Goal: Task Accomplishment & Management: Complete application form

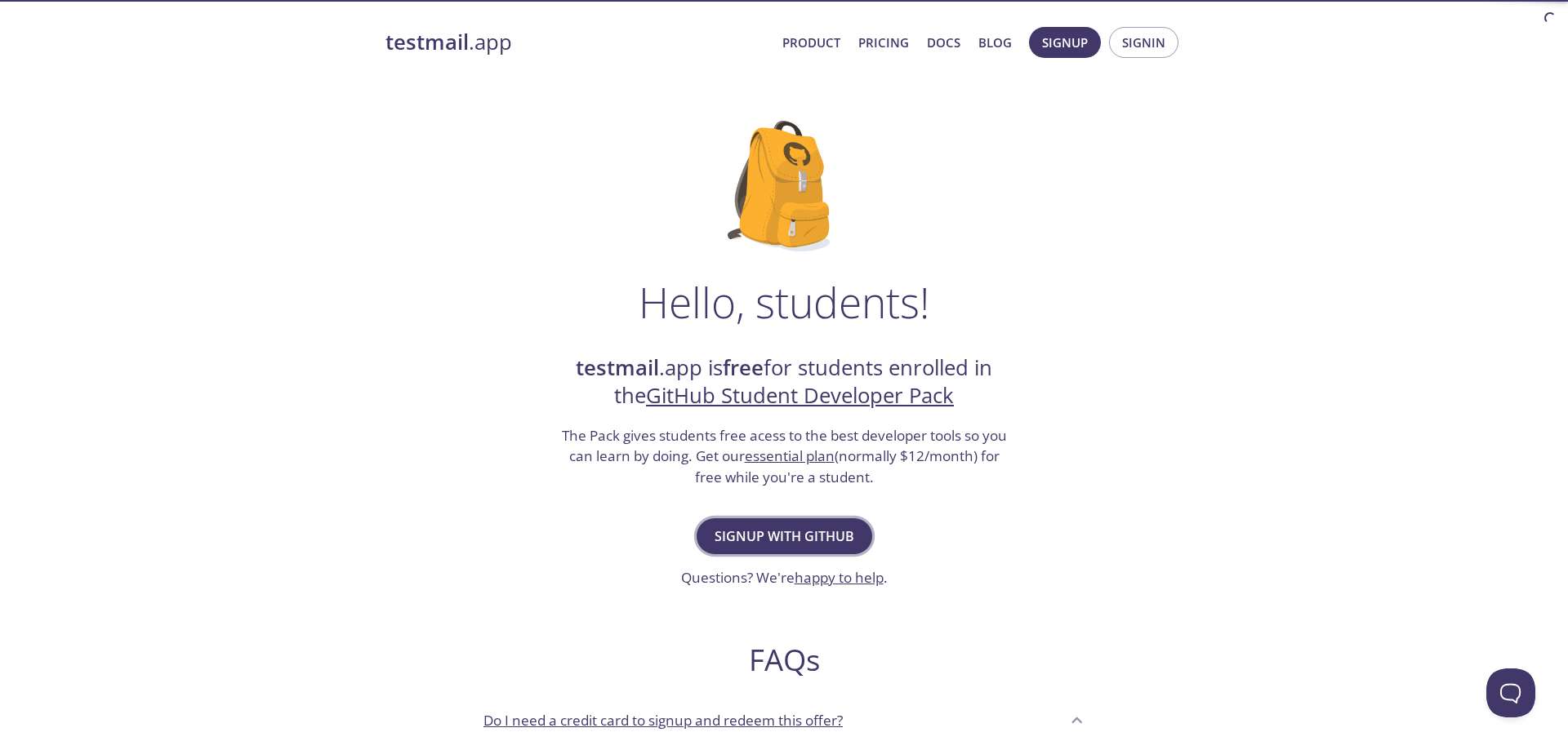
click at [799, 531] on span "Signup with GitHub" at bounding box center [784, 536] width 139 height 23
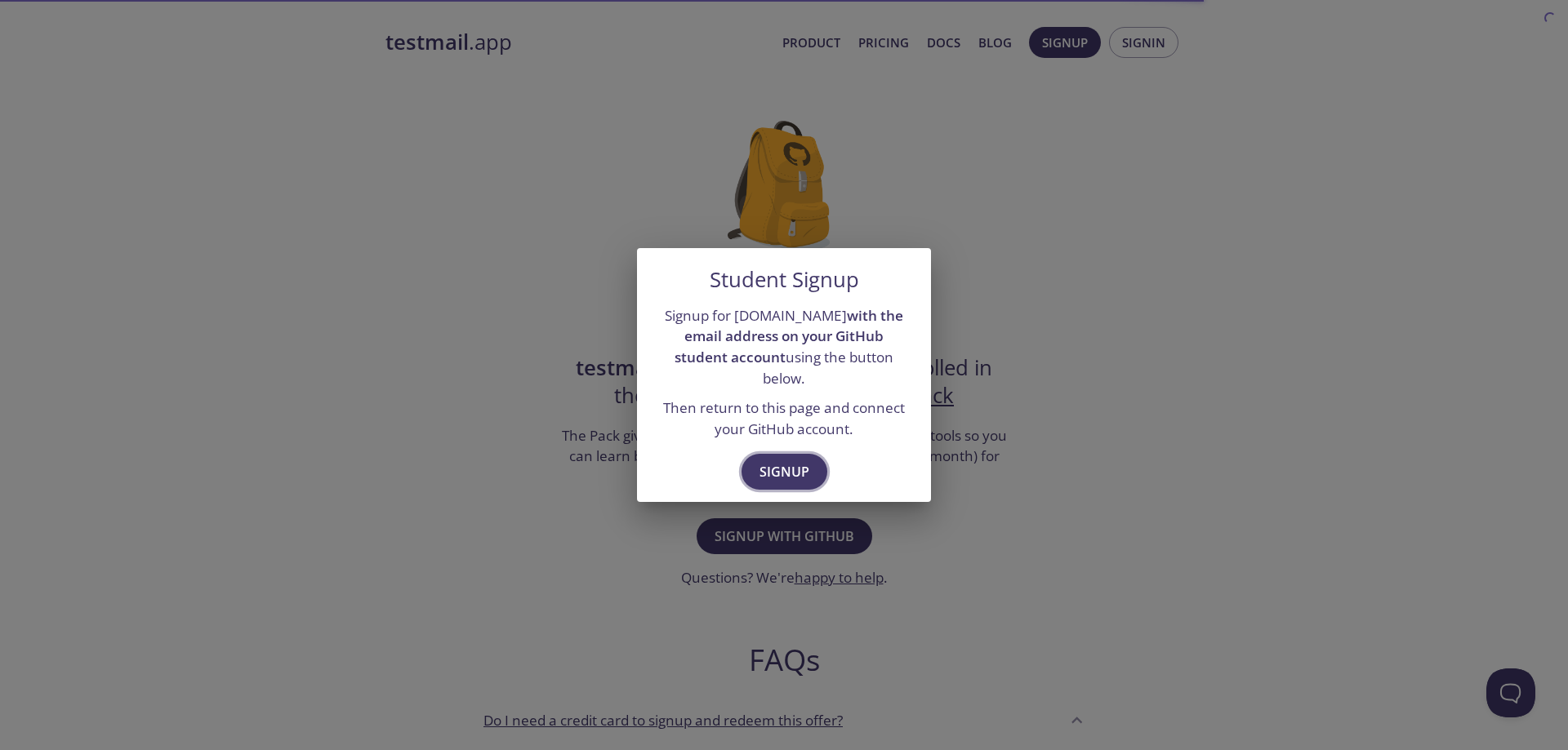
click at [797, 460] on span "Signup" at bounding box center [784, 471] width 50 height 23
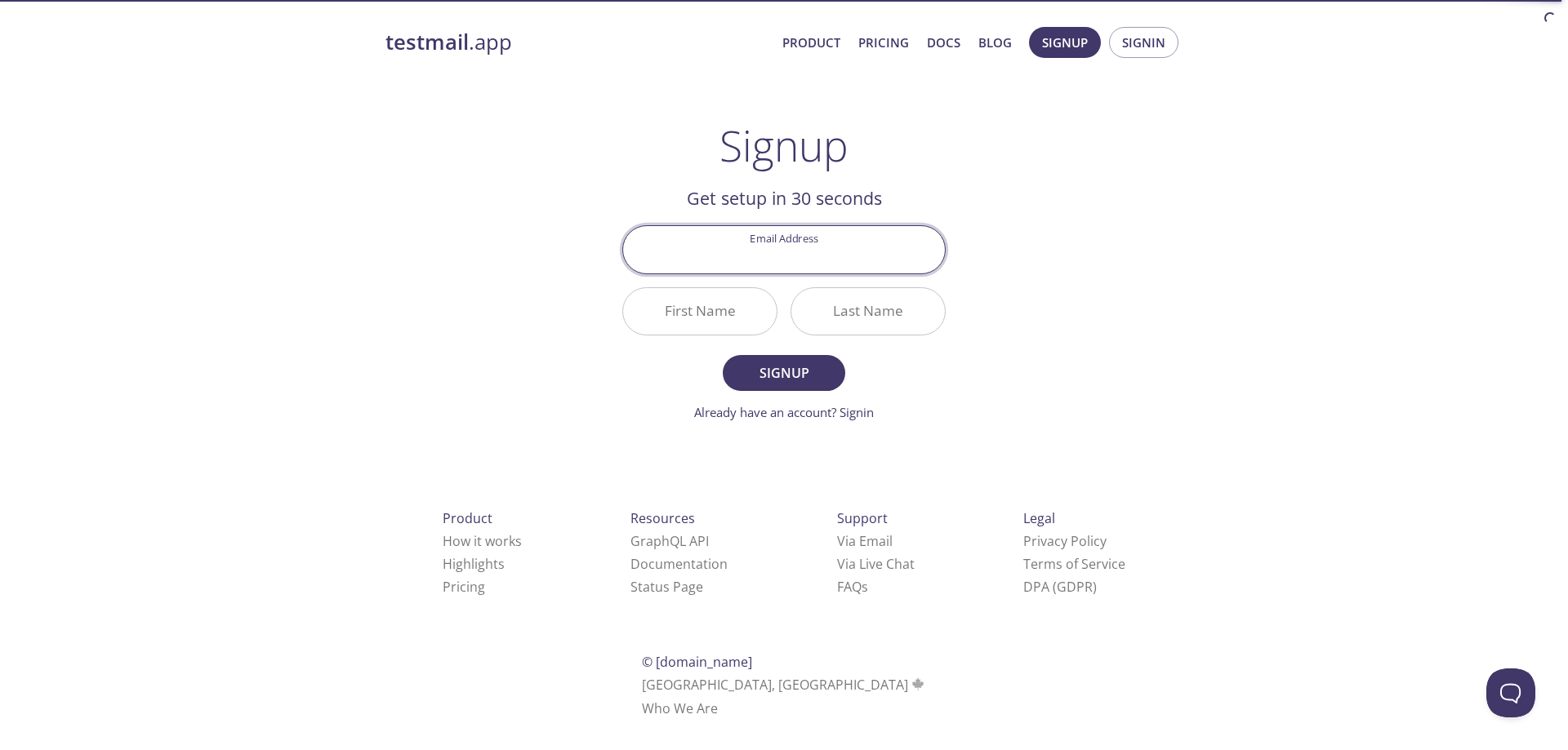
click at [874, 250] on input "Email Address" at bounding box center [784, 249] width 322 height 46
type input "[EMAIL_ADDRESS][DOMAIN_NAME]"
click at [740, 312] on input "First Name" at bounding box center [700, 311] width 153 height 46
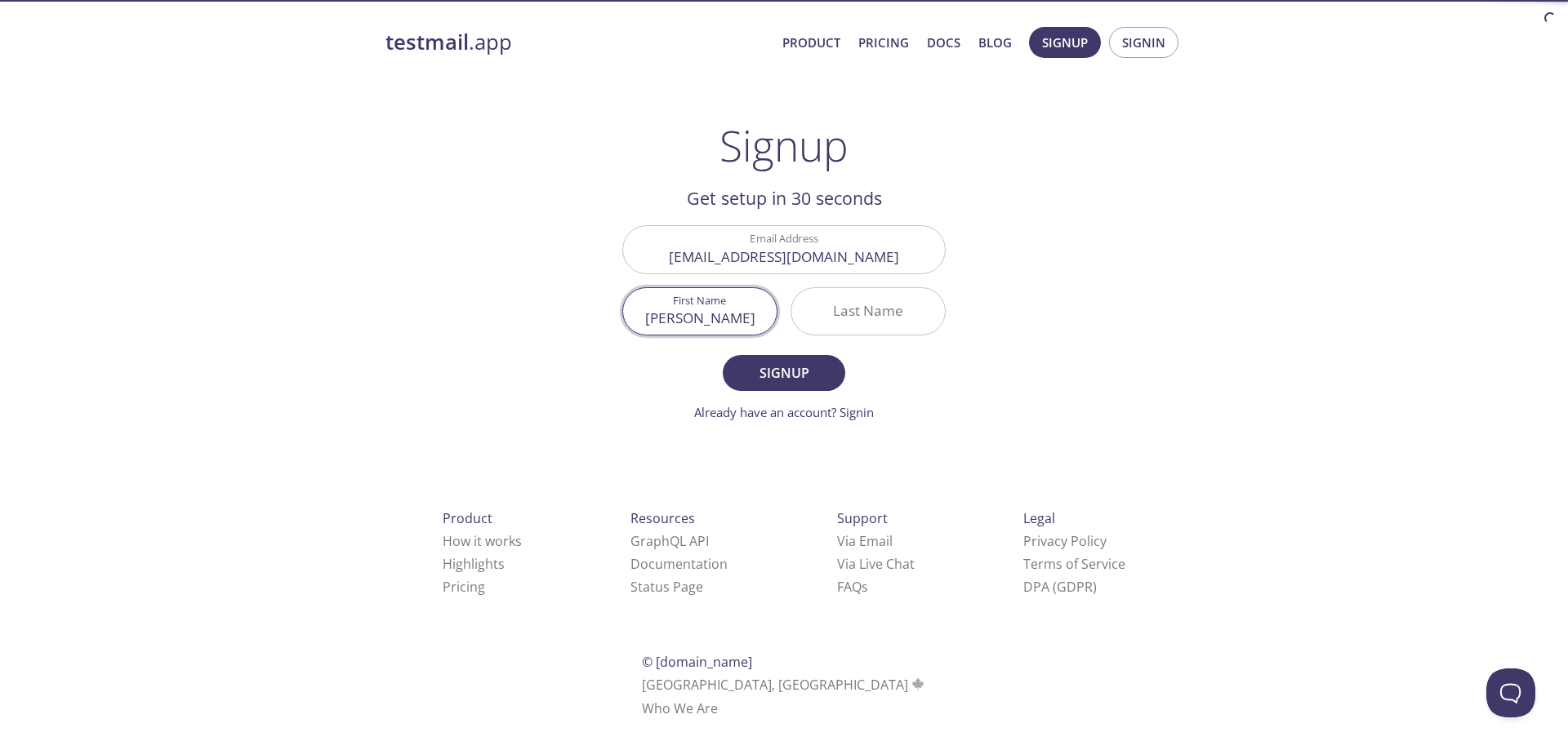
type input "[PERSON_NAME]"
click at [804, 374] on span "Signup" at bounding box center [784, 373] width 87 height 23
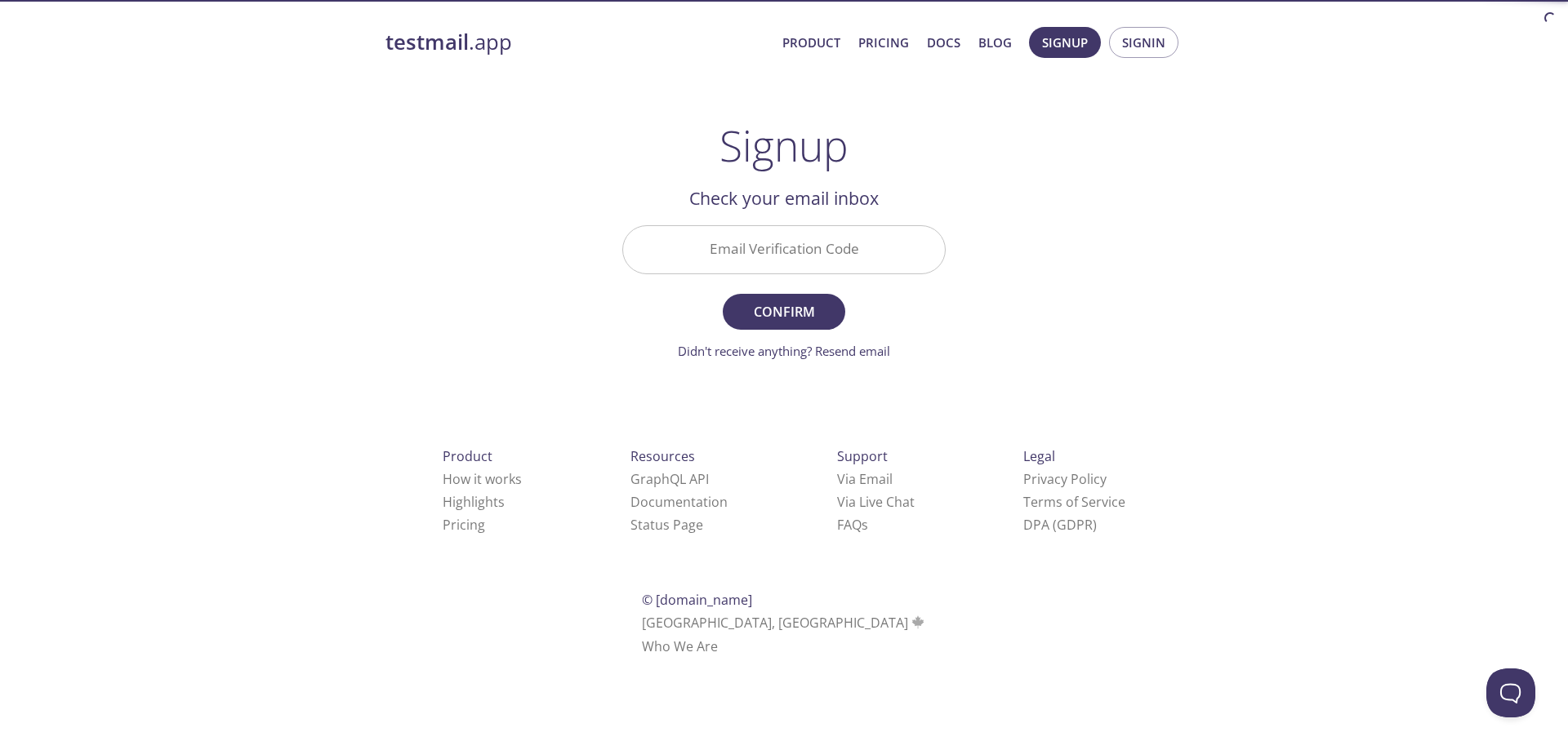
click at [791, 253] on input "Email Verification Code" at bounding box center [784, 249] width 322 height 46
type input "GB23QBW"
click at [759, 318] on span "Confirm" at bounding box center [784, 312] width 87 height 23
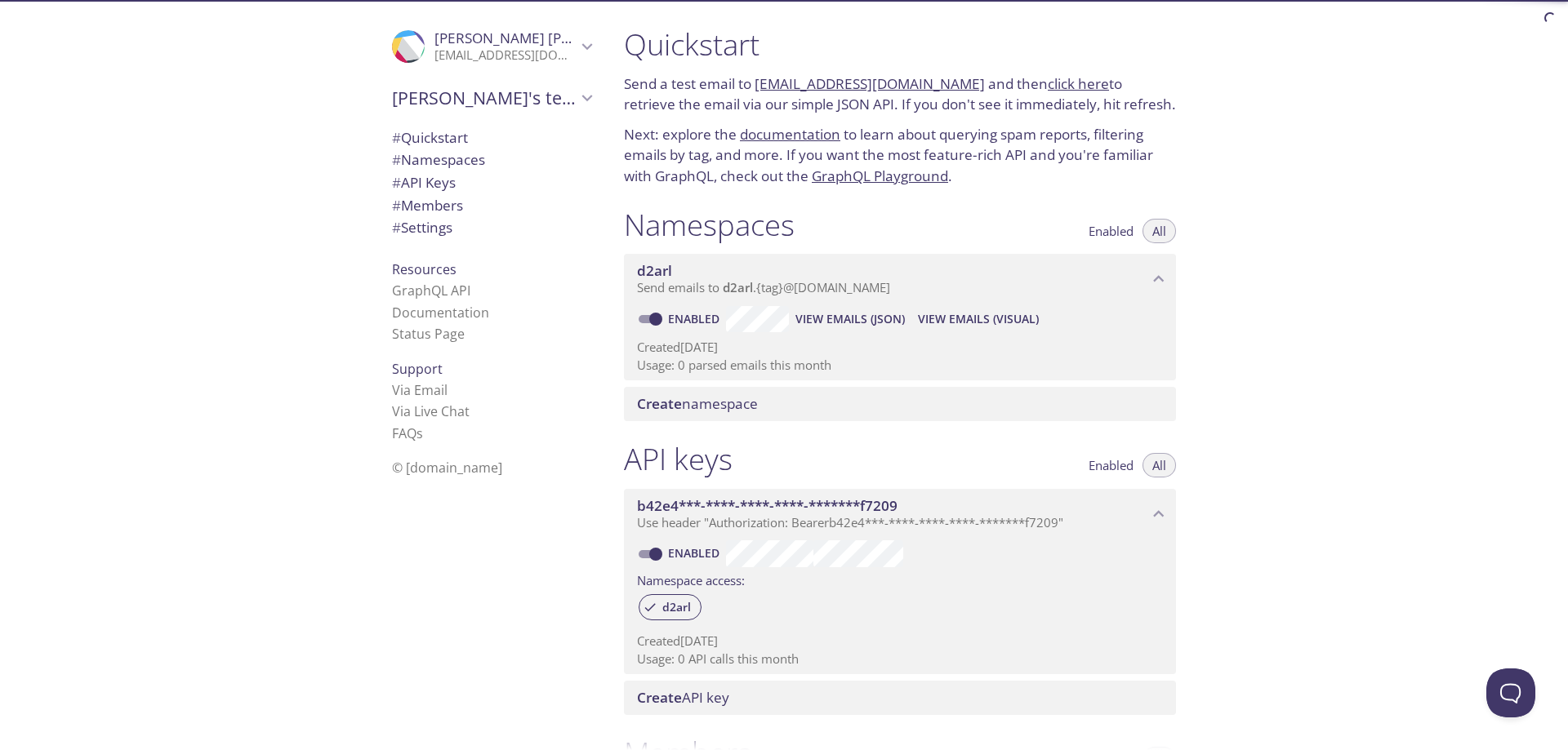
click at [830, 325] on span "View Emails (JSON)" at bounding box center [851, 320] width 109 height 20
click at [1026, 319] on span "View Emails (Visual)" at bounding box center [978, 320] width 121 height 20
click at [1156, 277] on icon "d2arl namespace" at bounding box center [1159, 279] width 21 height 21
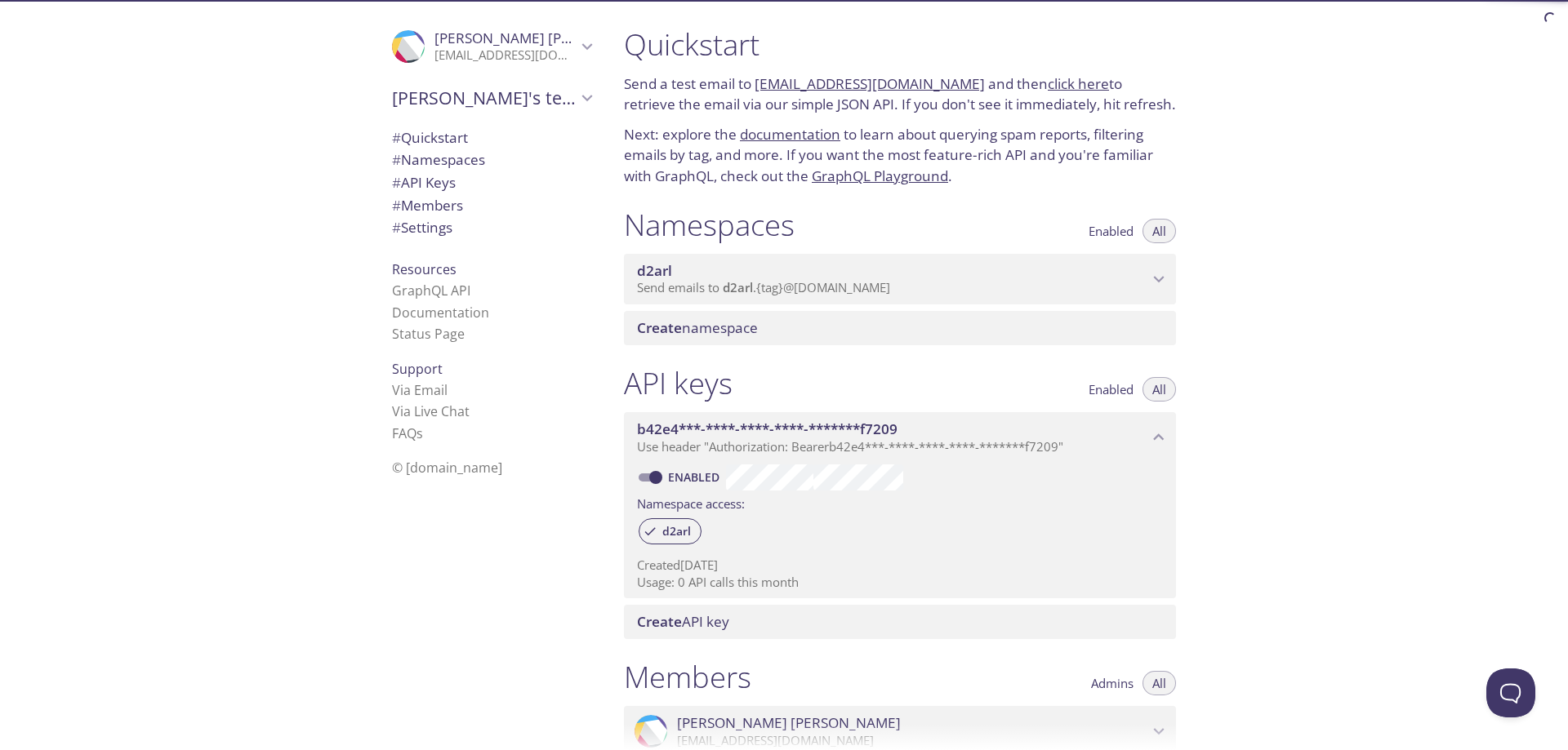
click at [1160, 271] on icon "d2arl namespace" at bounding box center [1159, 279] width 21 height 21
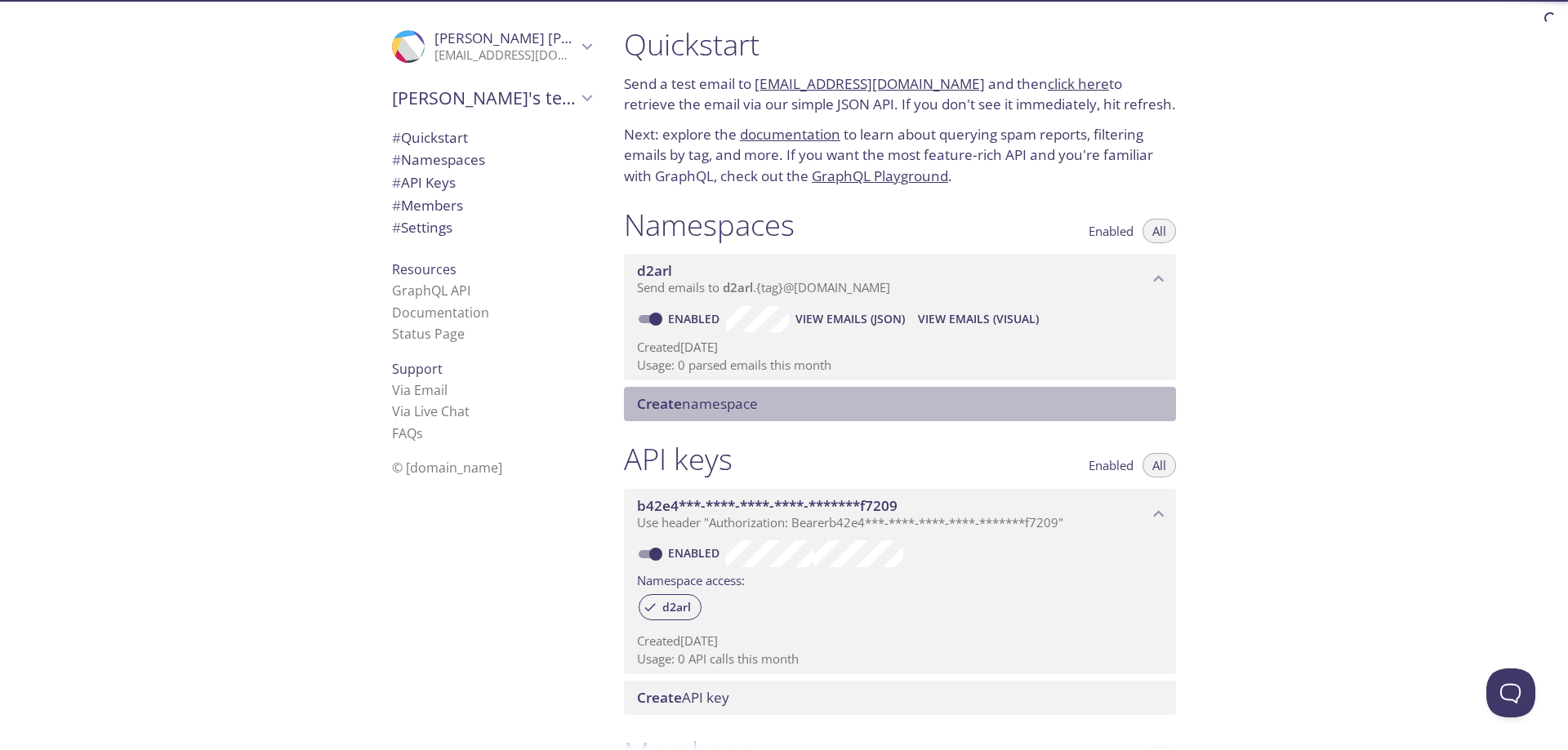
click at [771, 410] on span "Create namespace" at bounding box center [903, 405] width 532 height 18
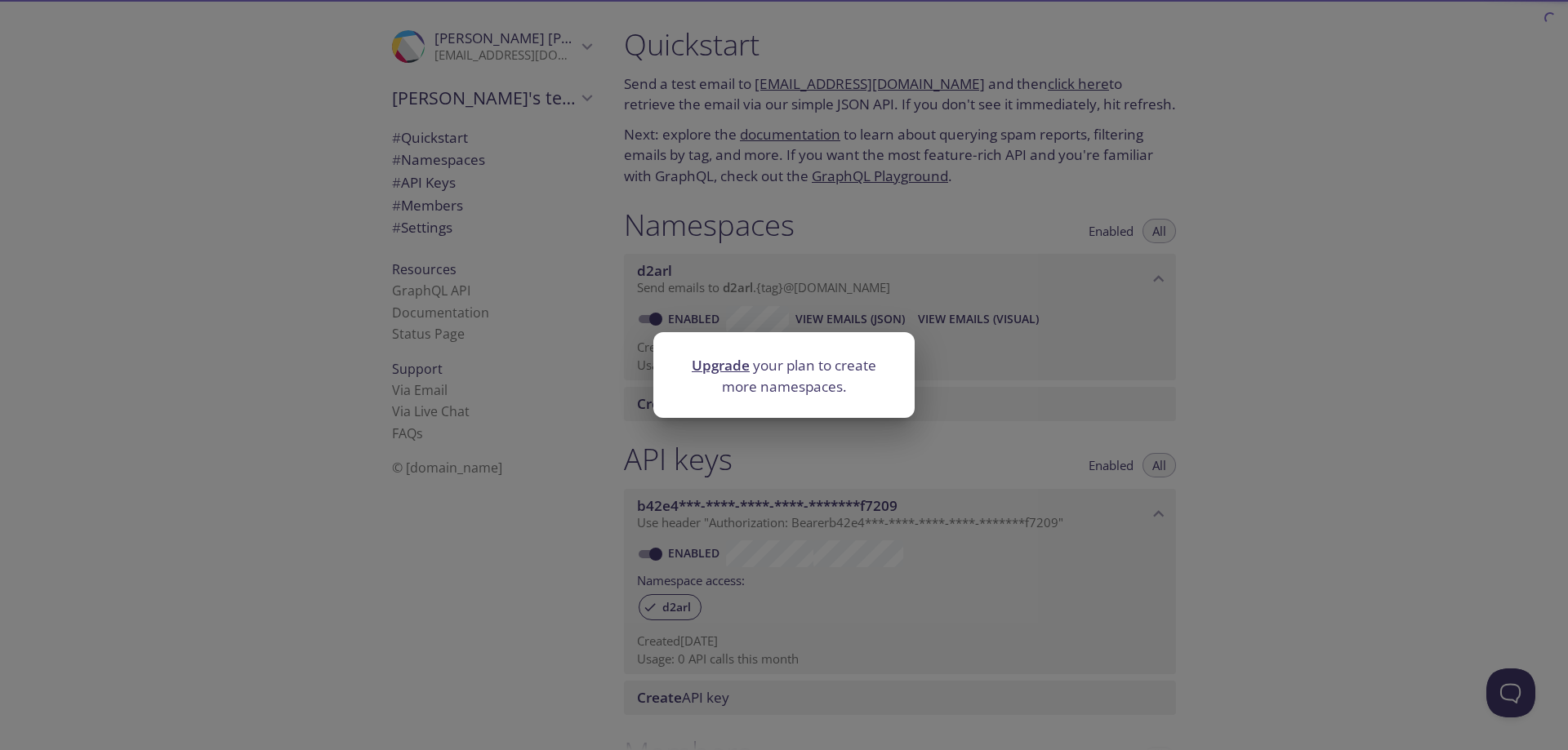
click at [1044, 420] on div "Upgrade your plan to create more namespaces." at bounding box center [784, 375] width 1568 height 750
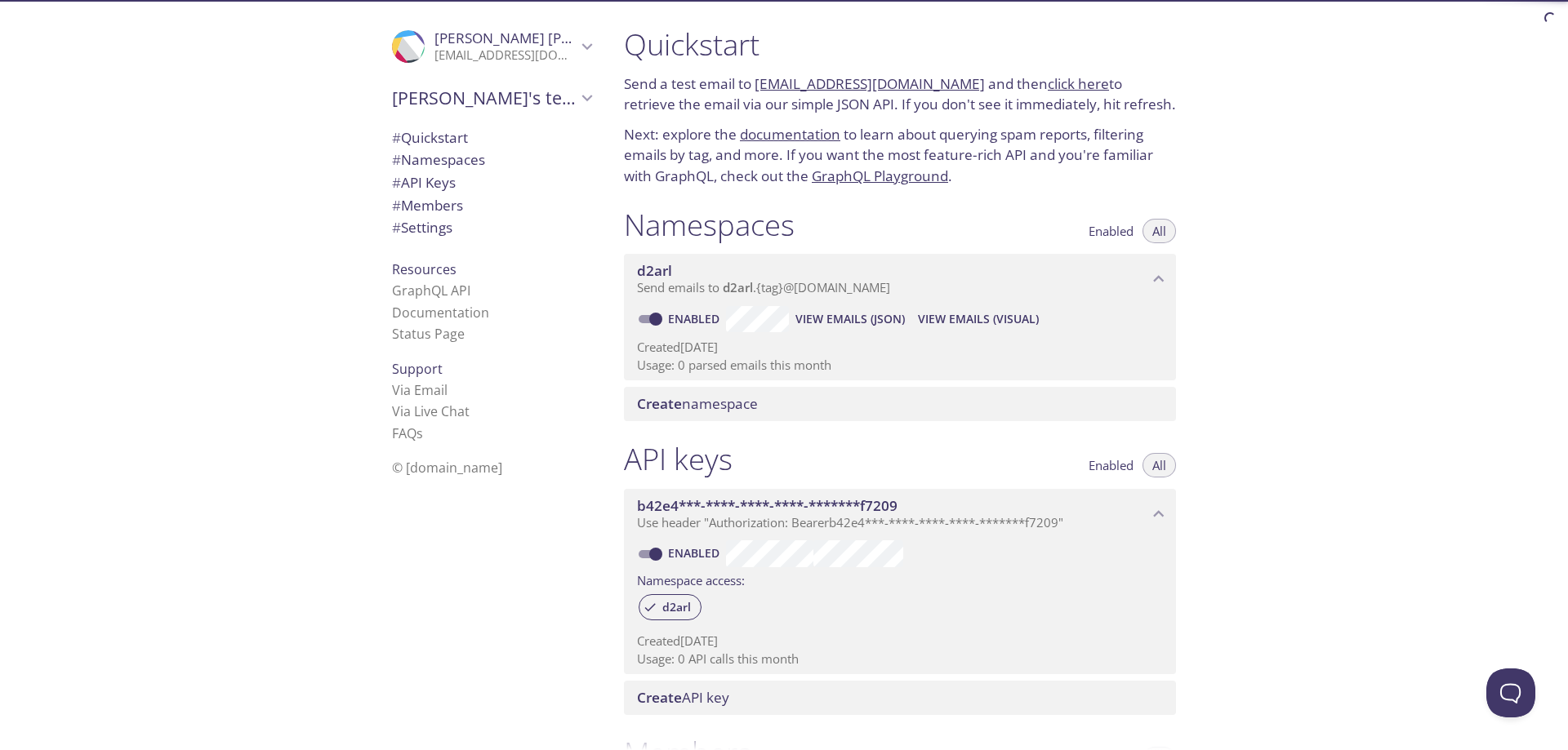
click at [905, 402] on span "Create namespace" at bounding box center [903, 405] width 532 height 18
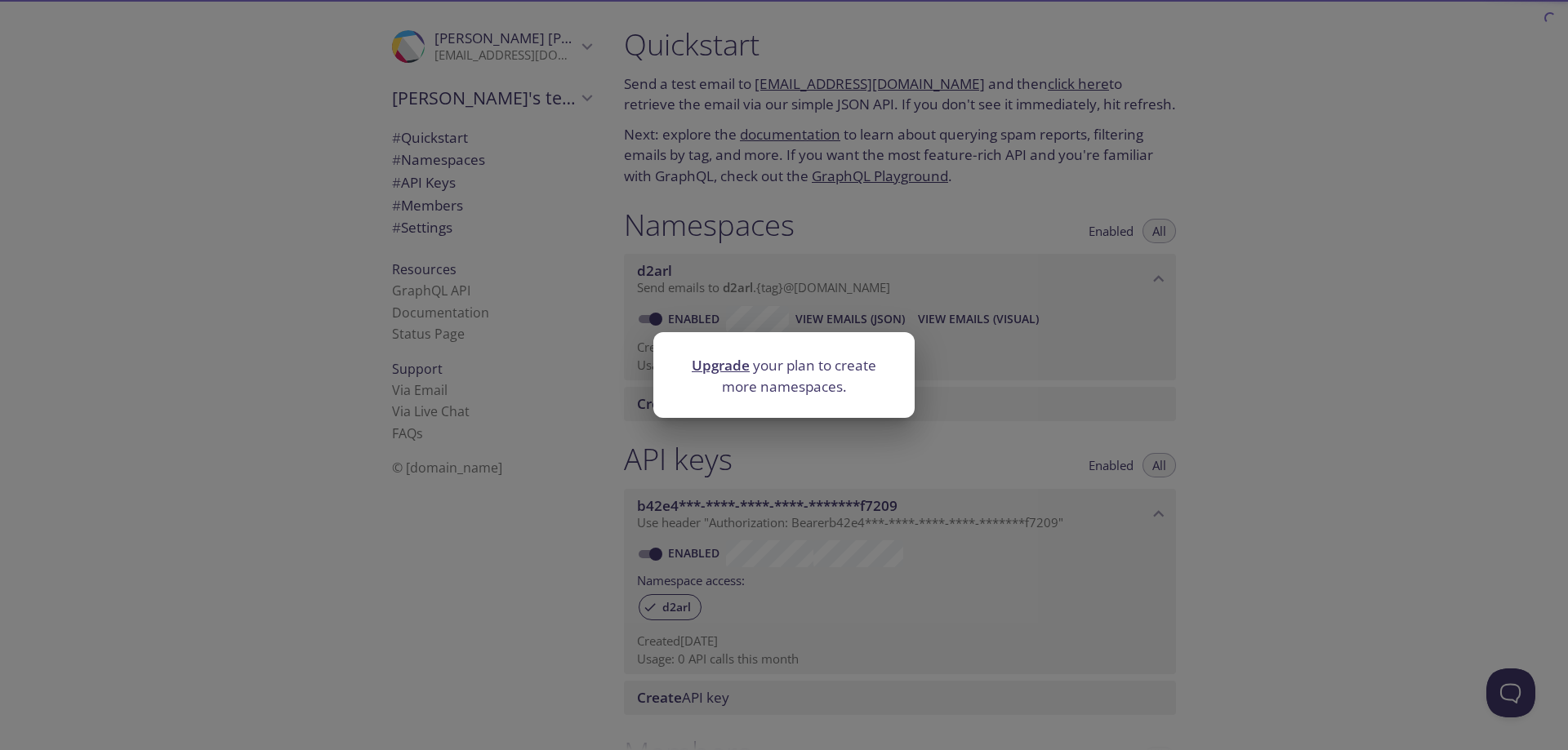
click at [707, 365] on link "Upgrade" at bounding box center [721, 365] width 58 height 19
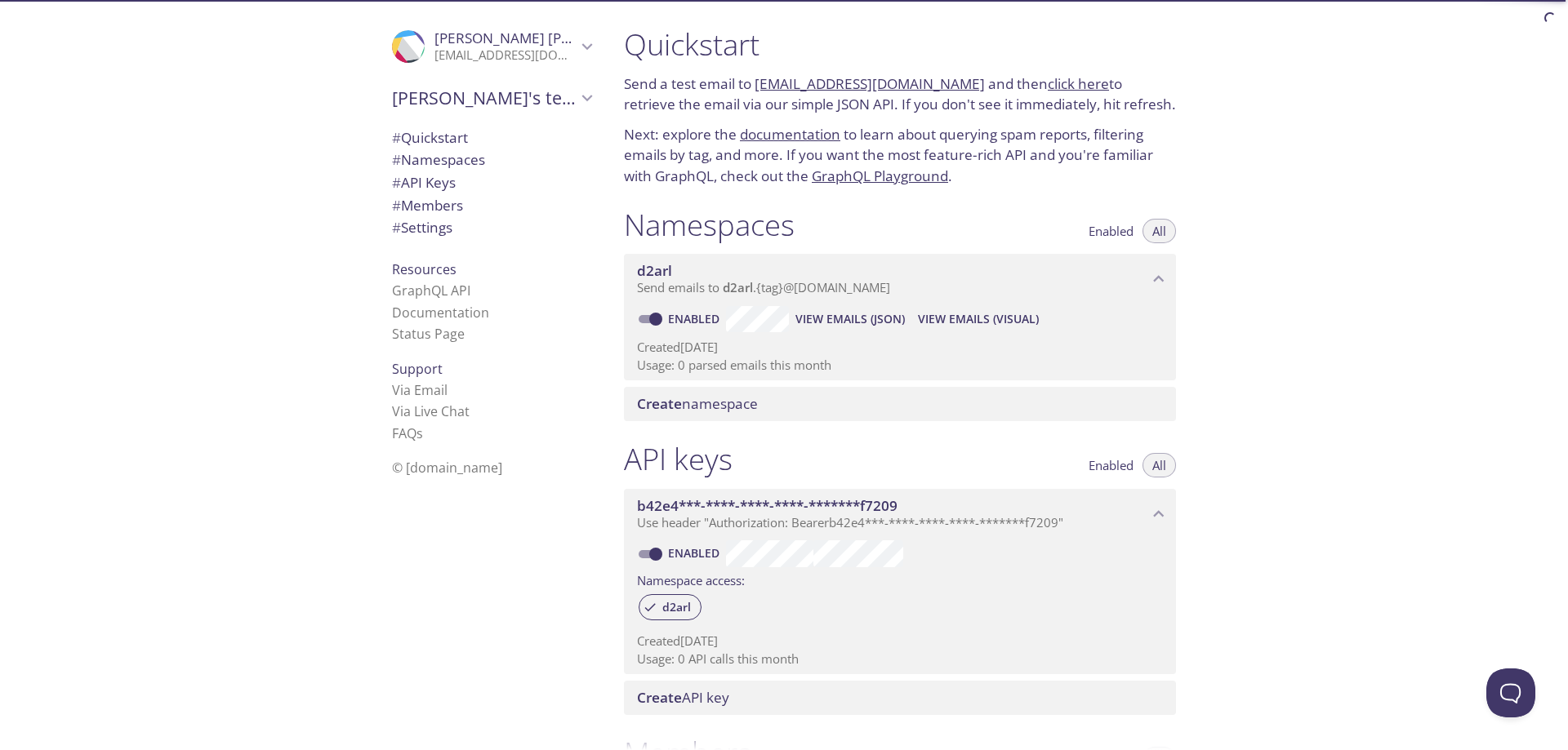
click at [534, 57] on p "[EMAIL_ADDRESS][DOMAIN_NAME]" at bounding box center [506, 56] width 142 height 16
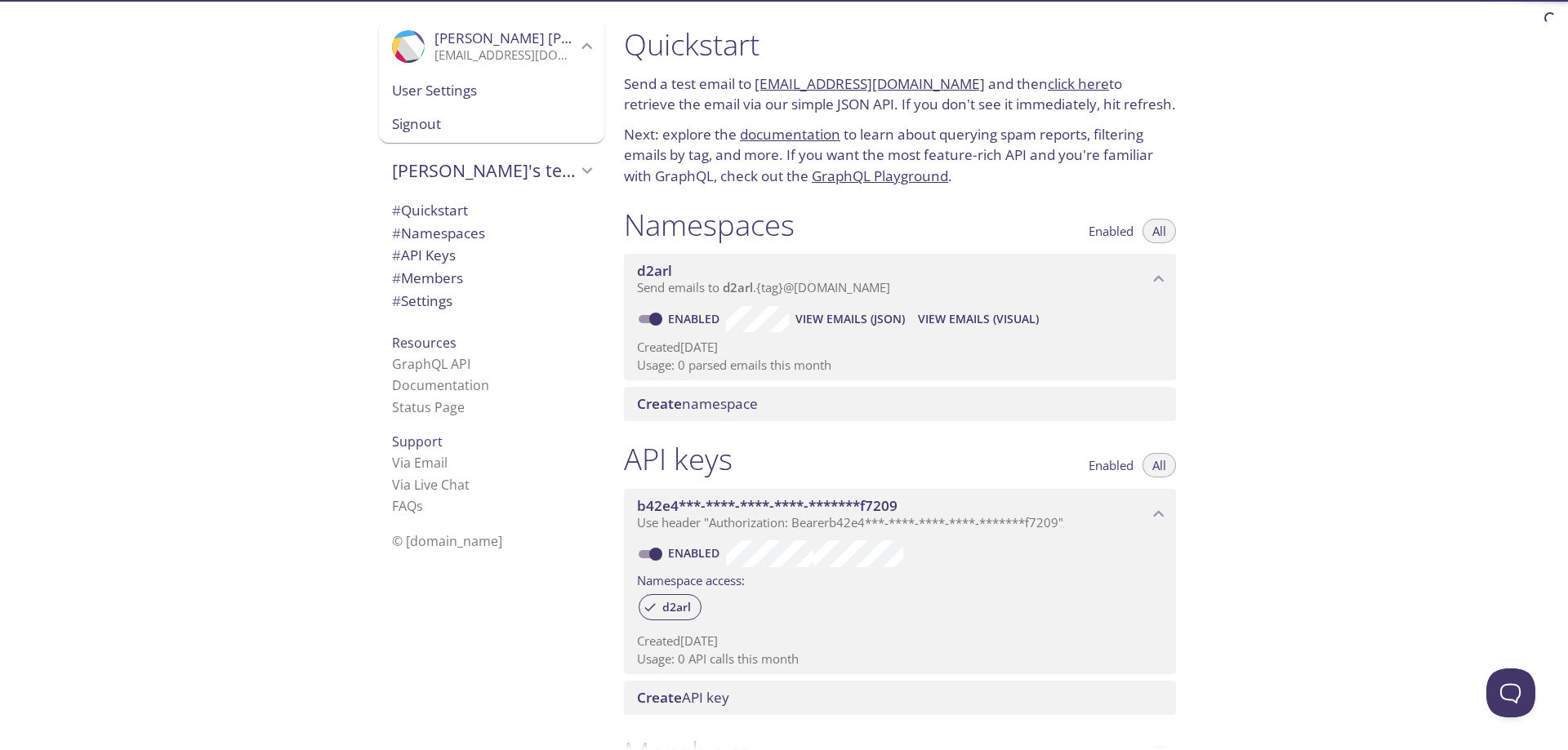
click at [482, 87] on span "User Settings" at bounding box center [491, 90] width 200 height 21
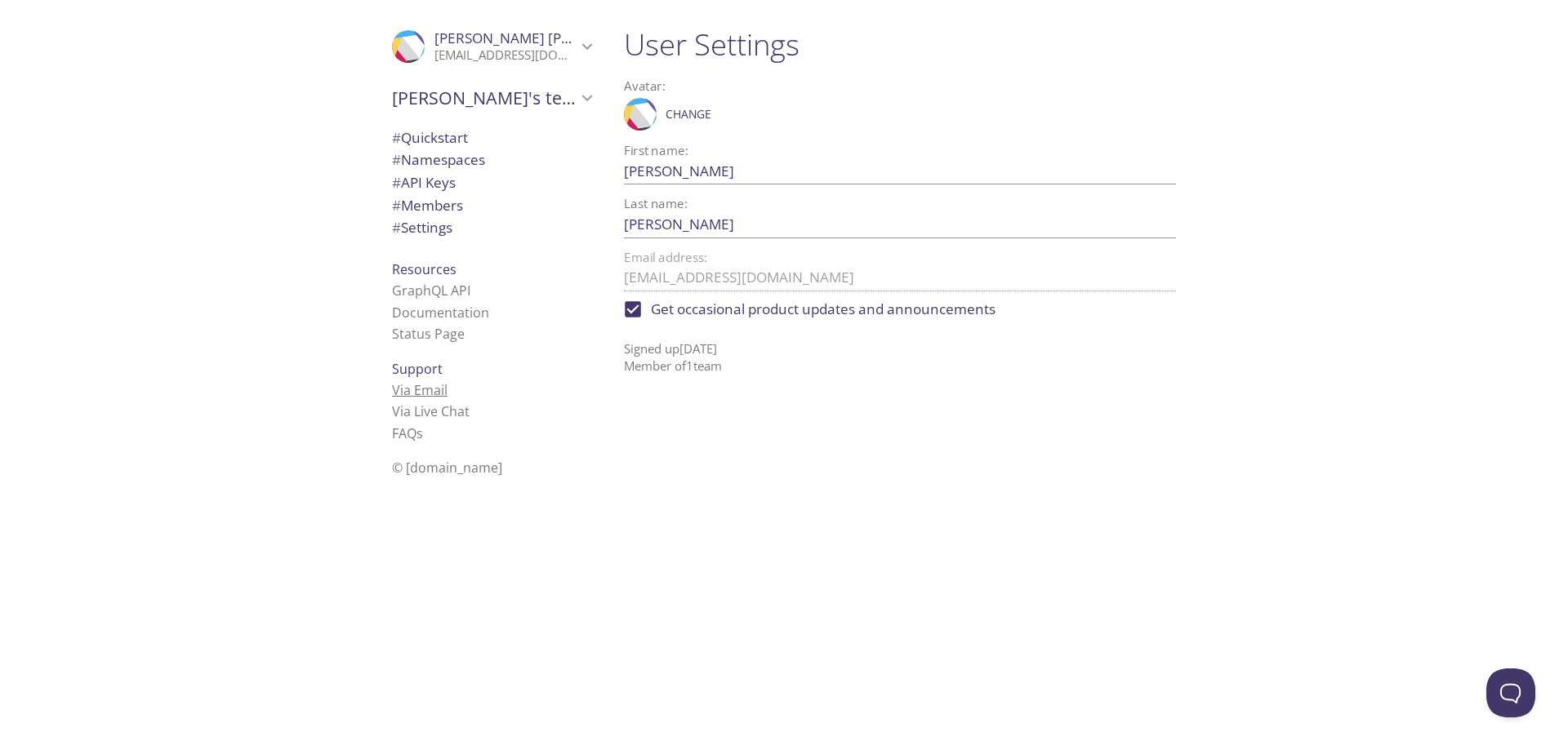
click at [431, 388] on link "Via Email" at bounding box center [419, 390] width 56 height 18
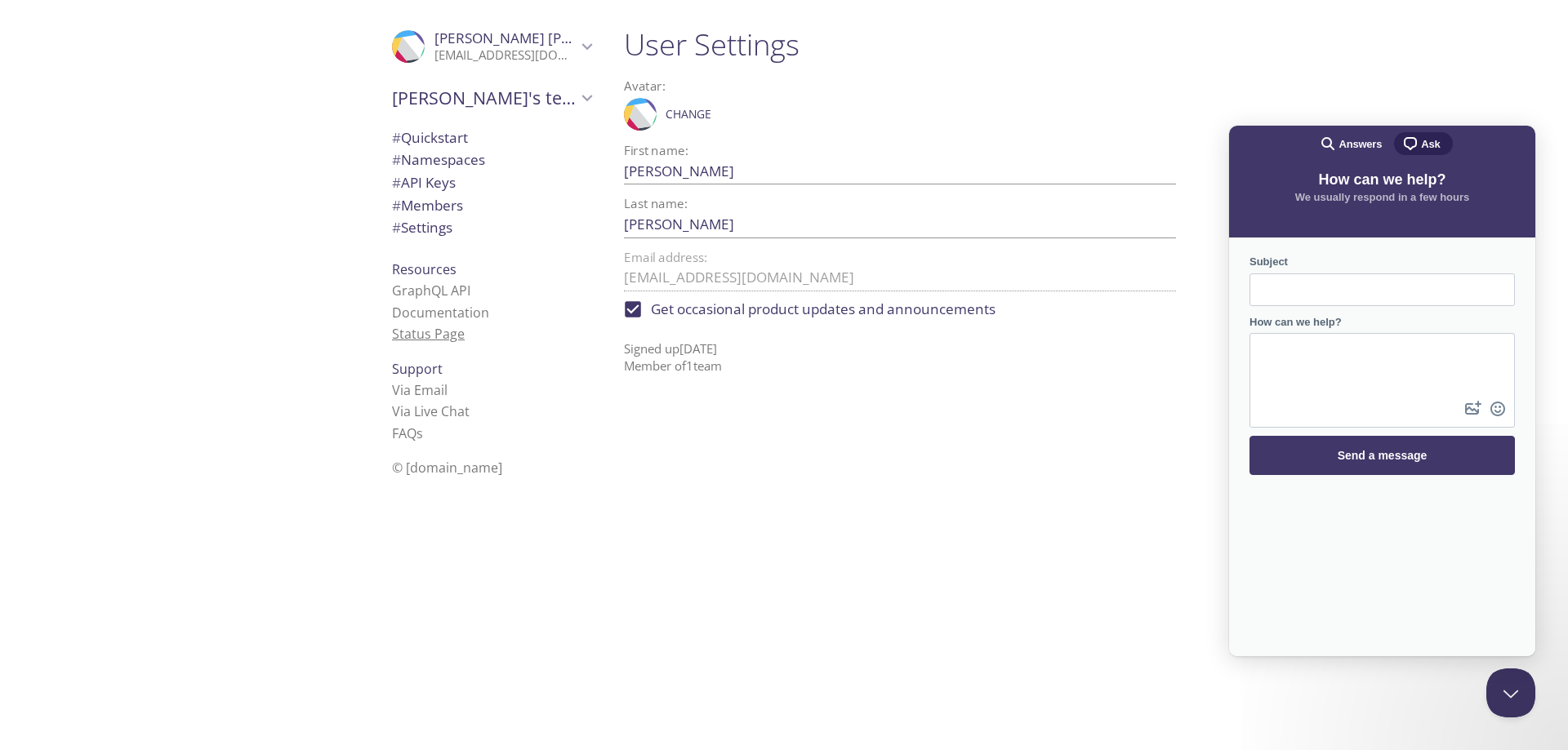
click at [451, 328] on link "Status Page" at bounding box center [428, 334] width 73 height 18
click at [467, 314] on link "Documentation" at bounding box center [440, 313] width 98 height 18
click at [443, 162] on span "# Namespaces" at bounding box center [438, 159] width 93 height 19
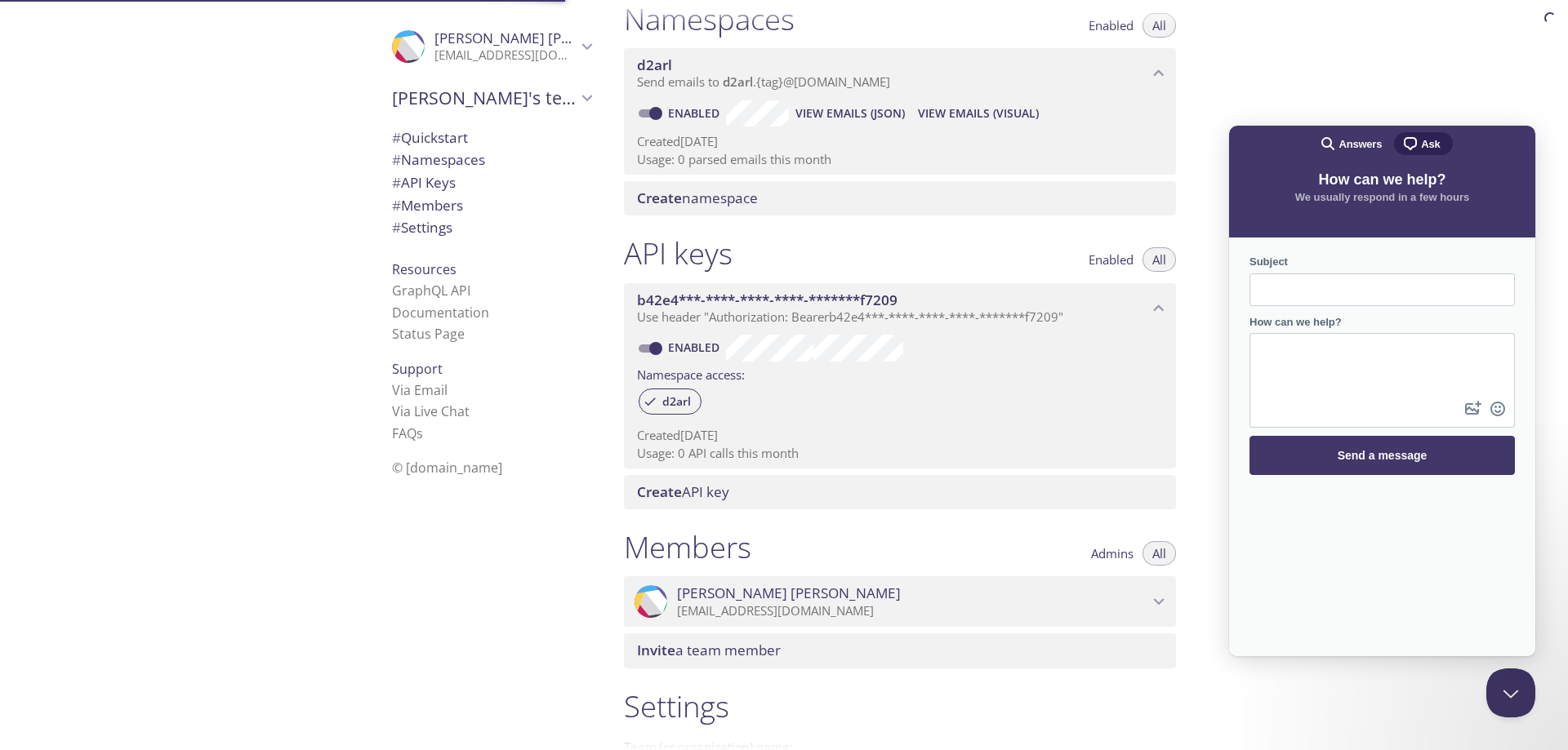
scroll to position [207, 0]
click at [443, 162] on span "# Namespaces" at bounding box center [438, 159] width 93 height 19
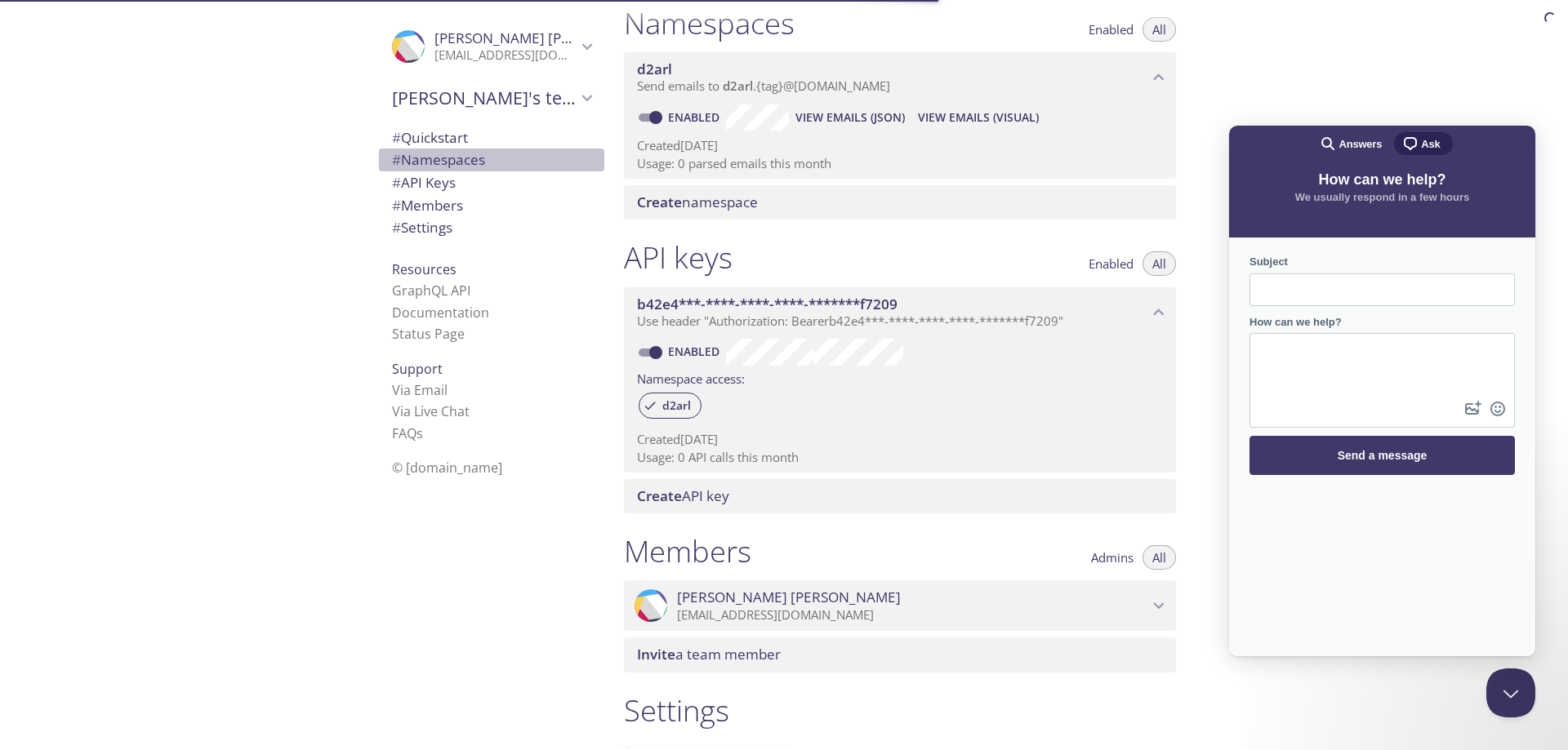
click at [443, 162] on span "# Namespaces" at bounding box center [438, 159] width 93 height 19
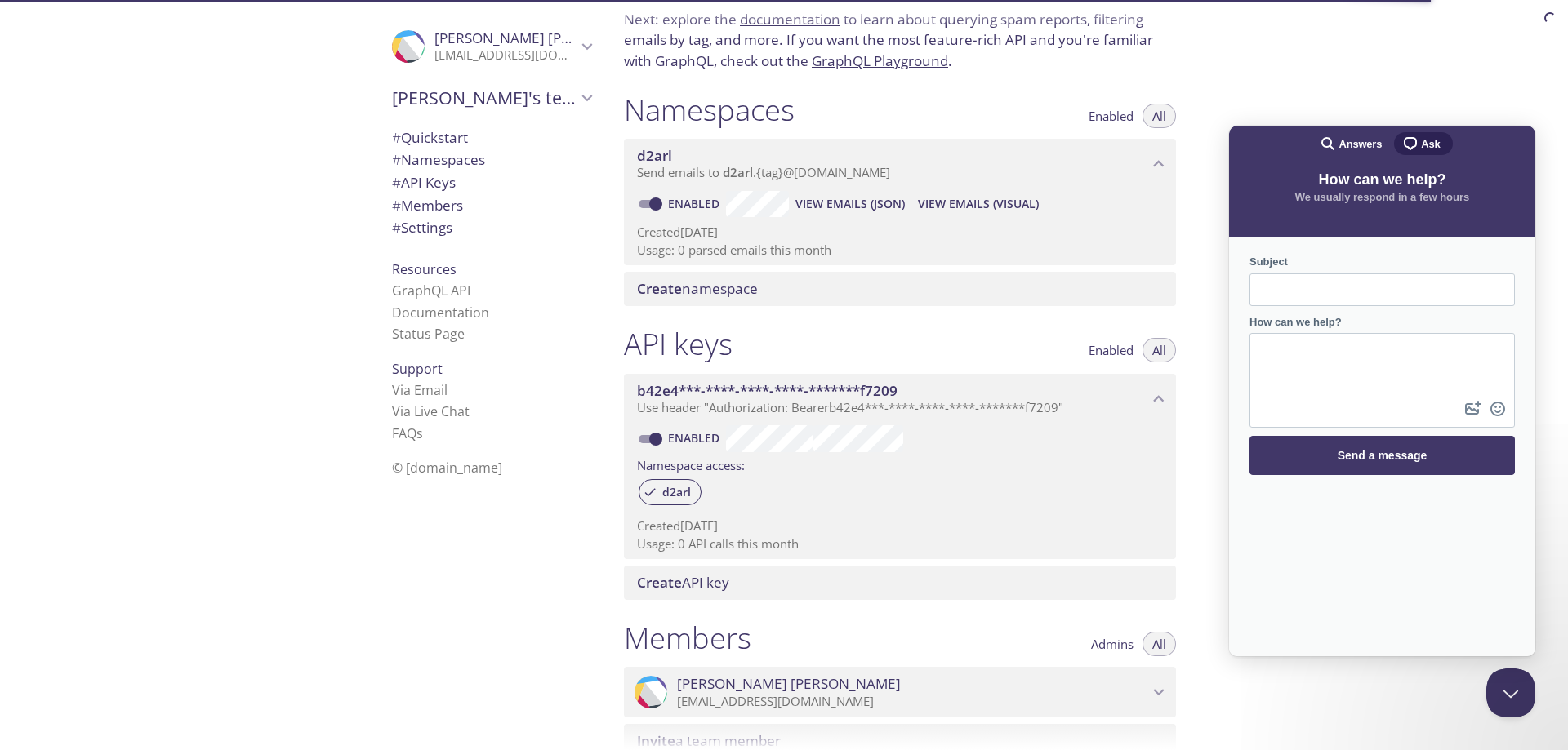
scroll to position [108, 0]
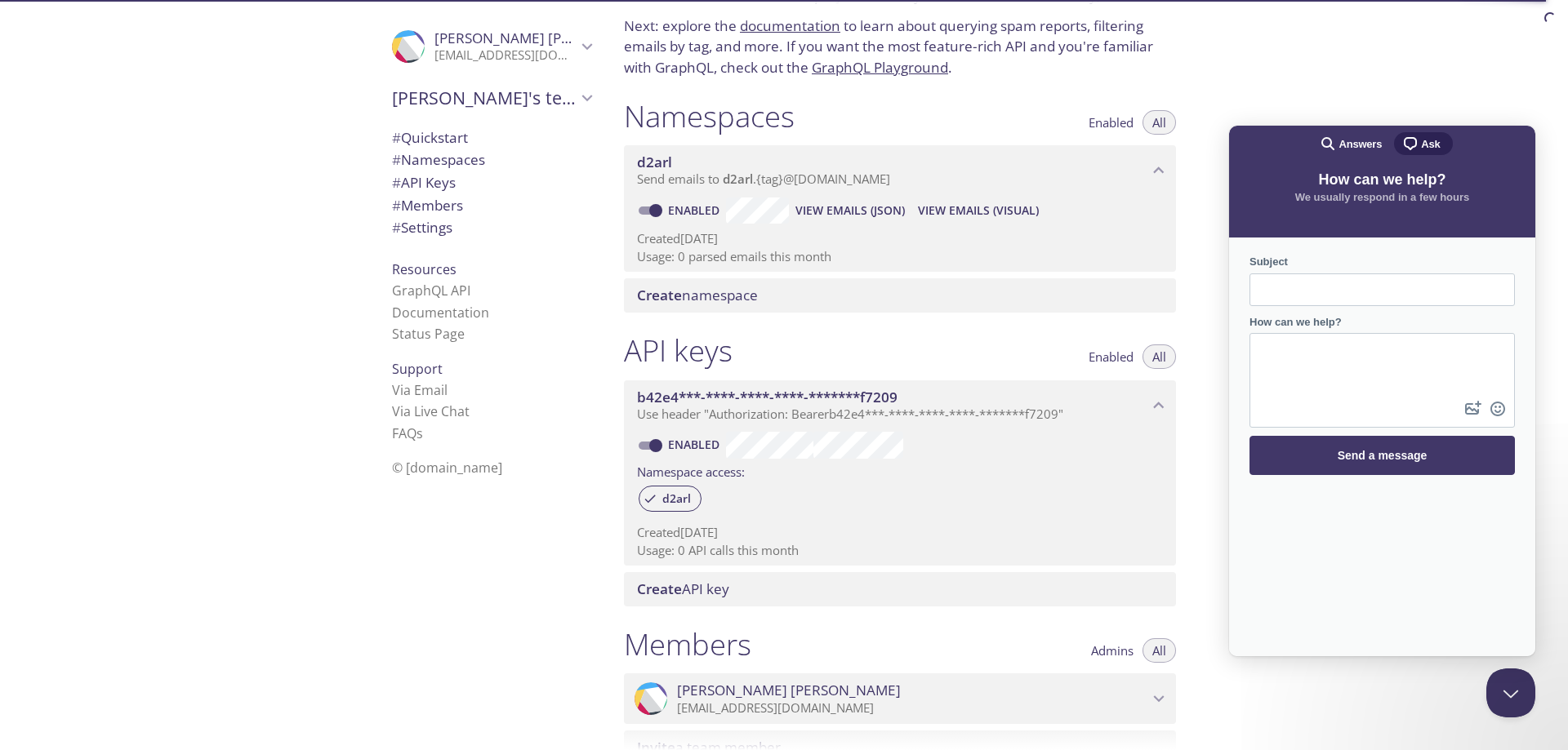
click at [736, 170] on span "d2arl" at bounding box center [892, 162] width 511 height 18
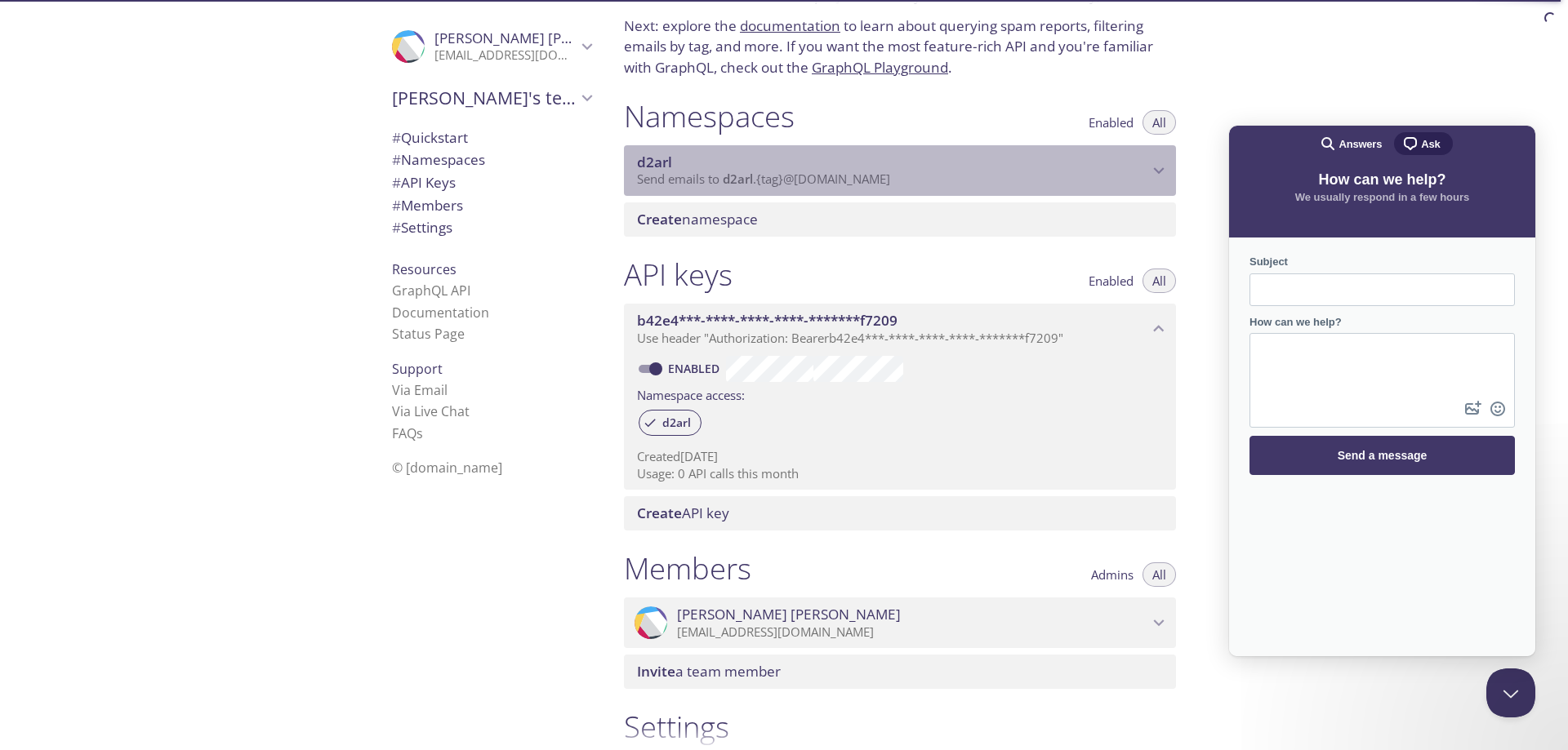
click at [736, 170] on span "d2arl" at bounding box center [892, 162] width 511 height 18
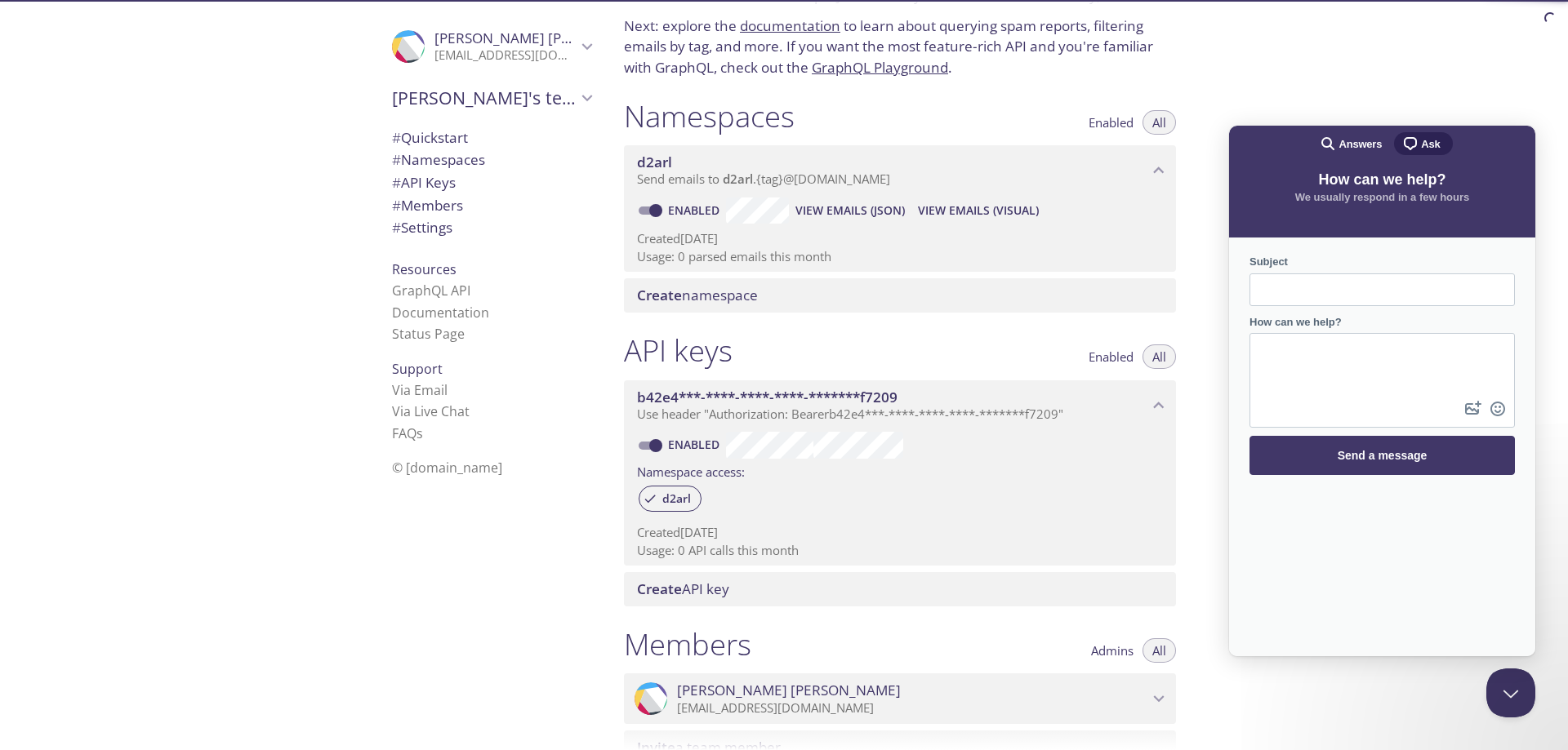
click at [1225, 225] on div "Quickstart Send a test email to [EMAIL_ADDRESS][DOMAIN_NAME] and then click her…" at bounding box center [1089, 375] width 957 height 750
click at [1494, 672] on button "Close Beacon popover" at bounding box center [1508, 690] width 49 height 49
